Goal: Check status

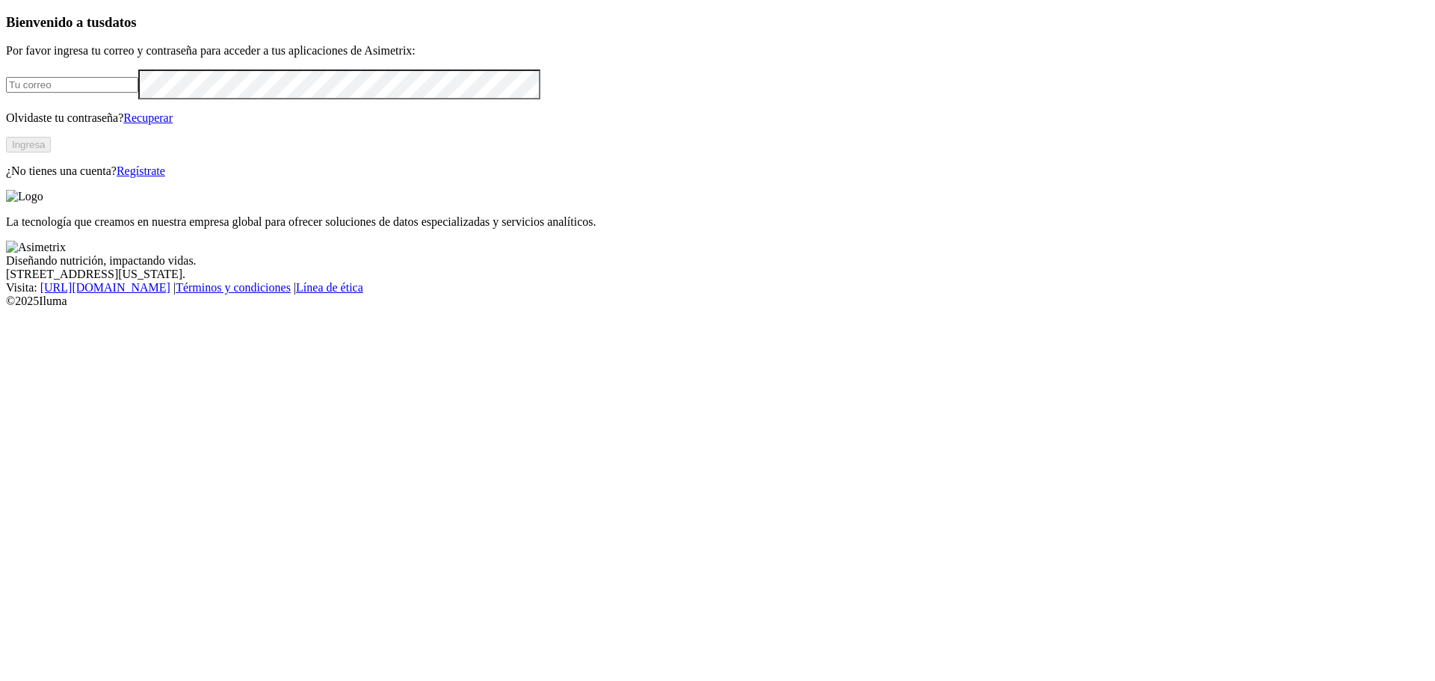
click at [138, 93] on input "email" at bounding box center [72, 85] width 132 height 16
type input "[EMAIL_ADDRESS][DOMAIN_NAME]"
click input "submit" at bounding box center [0, 0] width 0 height 0
